Goal: Task Accomplishment & Management: Use online tool/utility

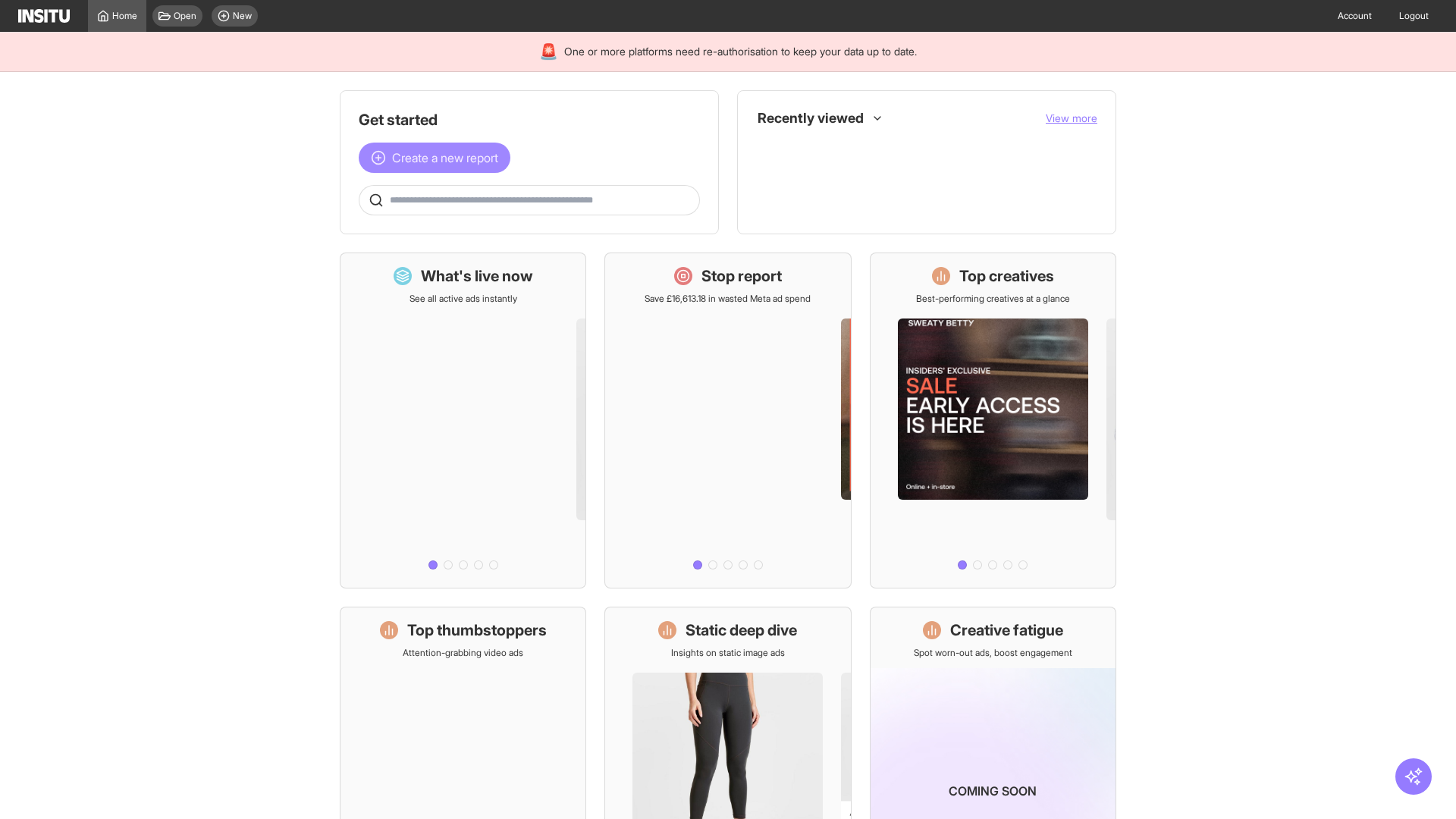
click at [438, 157] on span "Create a new report" at bounding box center [444, 157] width 106 height 18
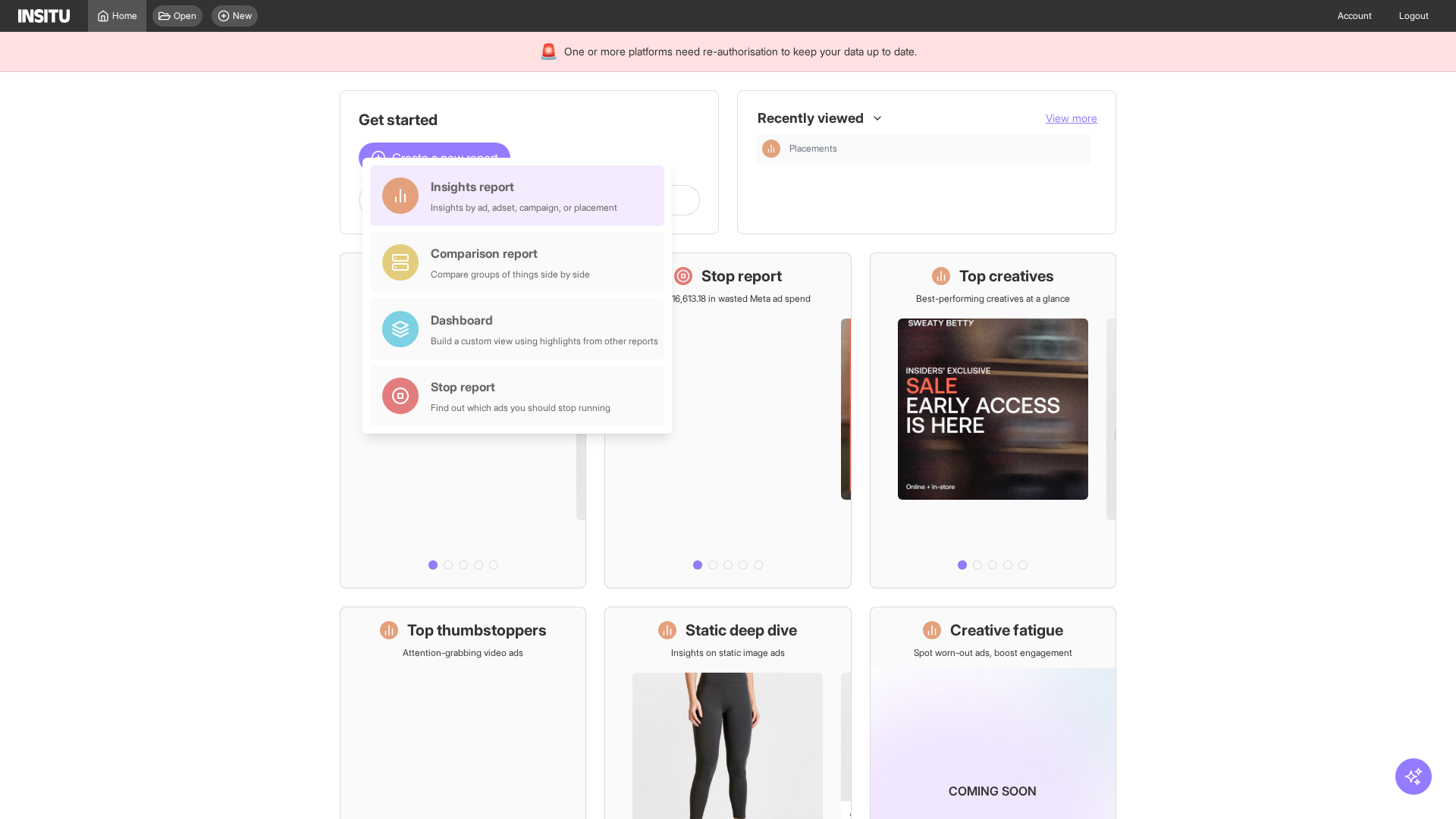
click at [521, 195] on div "Insights report Insights by ad, adset, campaign, or placement" at bounding box center [524, 195] width 187 height 36
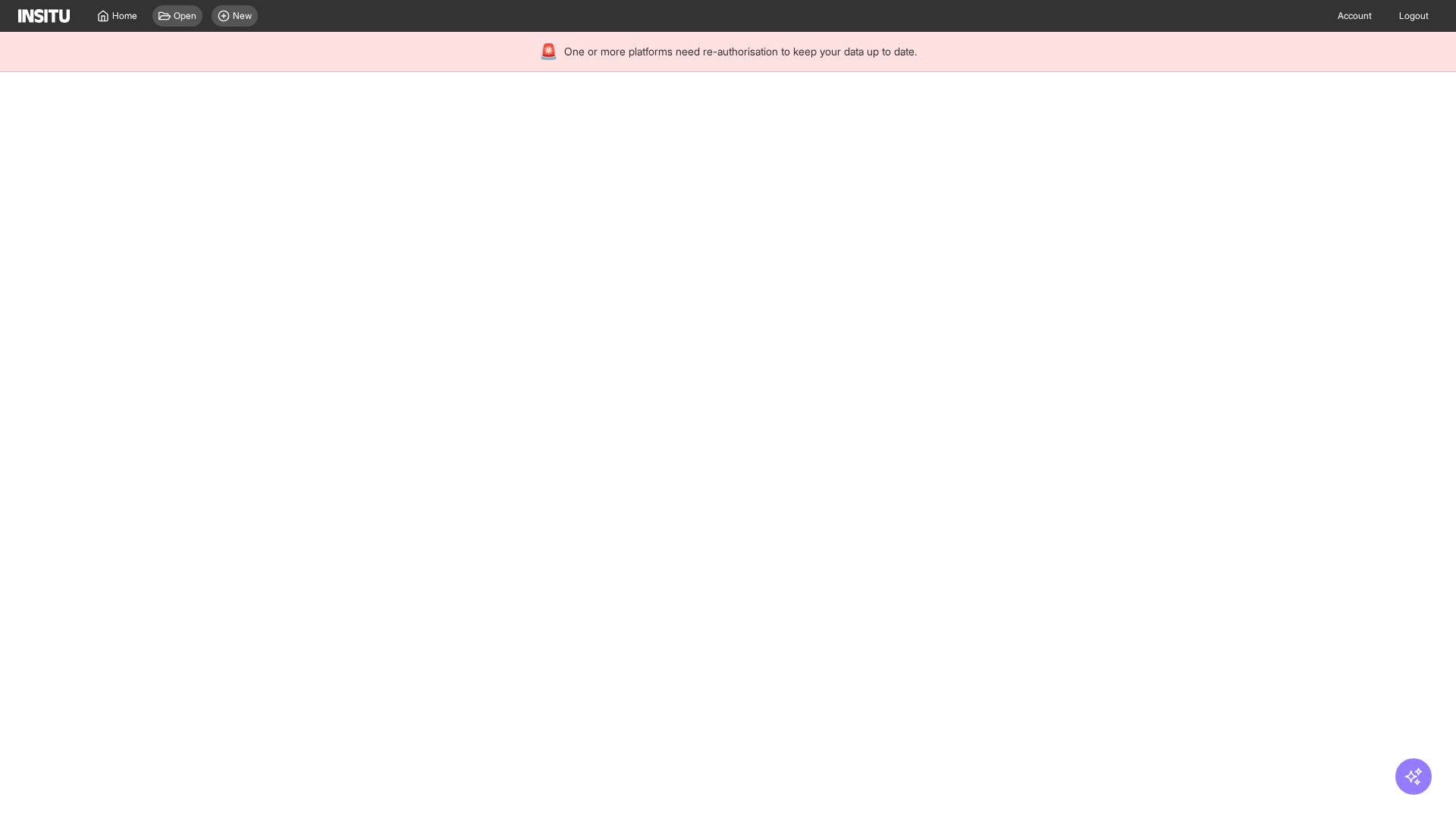
select select "**"
